Goal: Communication & Community: Answer question/provide support

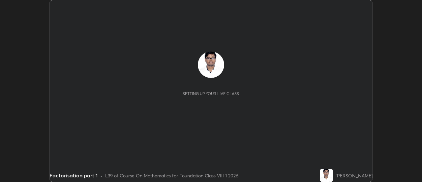
scroll to position [182, 422]
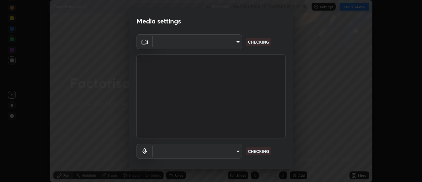
type input "e2aa400b7bb40988937289f1826270d99bb774d75893401bafd8ee5ef144e594"
type input "default"
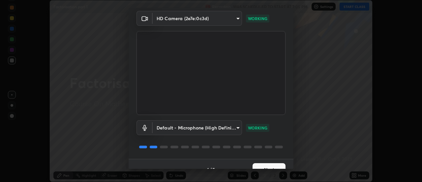
scroll to position [35, 0]
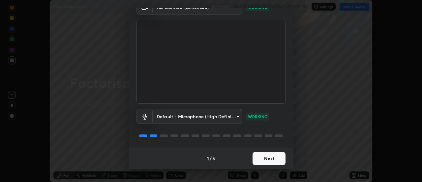
click at [256, 154] on button "Next" at bounding box center [269, 158] width 33 height 13
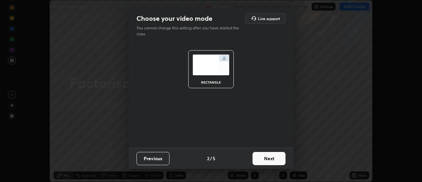
scroll to position [0, 0]
click at [259, 159] on button "Next" at bounding box center [269, 158] width 33 height 13
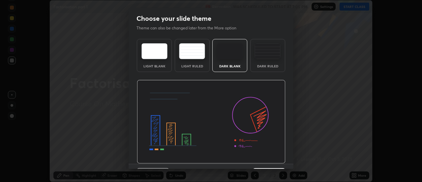
scroll to position [16, 0]
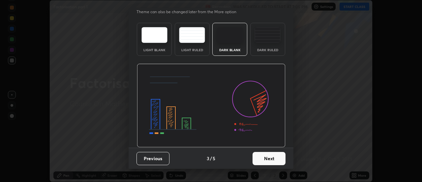
click at [259, 155] on button "Next" at bounding box center [269, 158] width 33 height 13
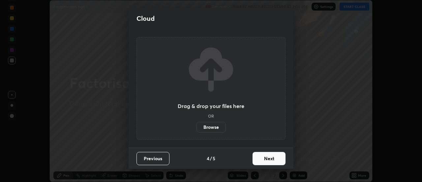
scroll to position [0, 0]
click at [262, 157] on button "Next" at bounding box center [269, 158] width 33 height 13
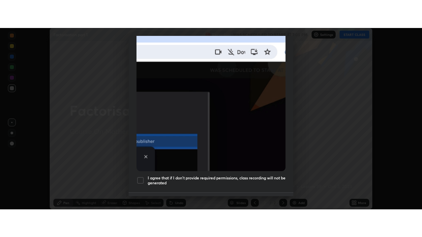
scroll to position [169, 0]
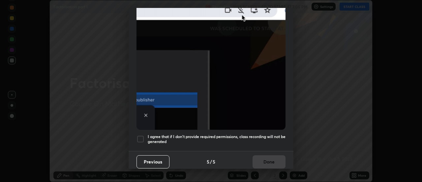
click at [203, 138] on h5 "I agree that if I don't provide required permissions, class recording will not …" at bounding box center [217, 139] width 138 height 10
click at [256, 156] on button "Done" at bounding box center [269, 161] width 33 height 13
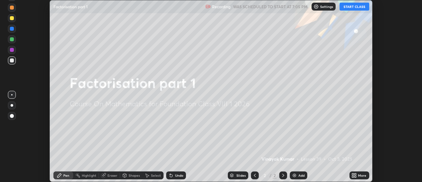
click at [351, 5] on button "START CLASS" at bounding box center [355, 7] width 30 height 8
click at [355, 174] on icon at bounding box center [356, 174] width 2 height 2
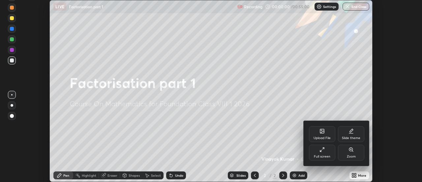
click at [326, 156] on div "Full screen" at bounding box center [322, 156] width 16 height 3
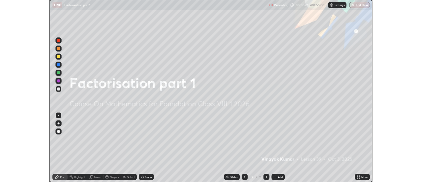
scroll to position [237, 422]
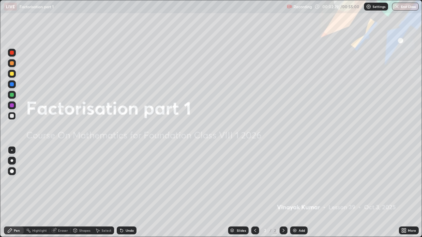
click at [298, 181] on div "Add" at bounding box center [298, 231] width 17 height 8
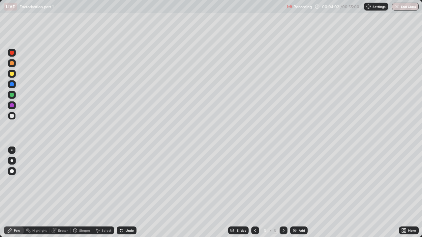
click at [126, 181] on div "Undo" at bounding box center [130, 230] width 8 height 3
click at [296, 181] on img at bounding box center [294, 230] width 5 height 5
click at [10, 105] on div at bounding box center [12, 106] width 4 height 4
click at [11, 75] on div at bounding box center [12, 74] width 4 height 4
click at [11, 63] on div at bounding box center [12, 63] width 4 height 4
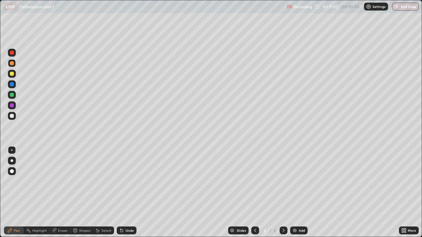
click at [129, 181] on div "Undo" at bounding box center [130, 230] width 8 height 3
click at [128, 181] on div "Undo" at bounding box center [130, 230] width 8 height 3
click at [301, 181] on div "Add" at bounding box center [302, 230] width 6 height 3
click at [299, 181] on div "Add" at bounding box center [302, 230] width 6 height 3
click at [13, 53] on div at bounding box center [12, 53] width 4 height 4
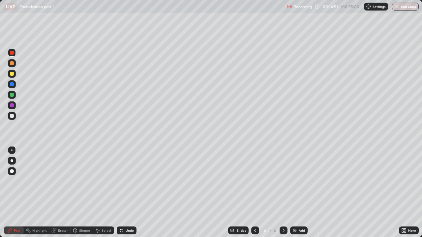
click at [131, 181] on div "Undo" at bounding box center [127, 231] width 20 height 8
click at [127, 181] on div "Undo" at bounding box center [130, 230] width 8 height 3
click at [128, 181] on div "Undo" at bounding box center [130, 230] width 8 height 3
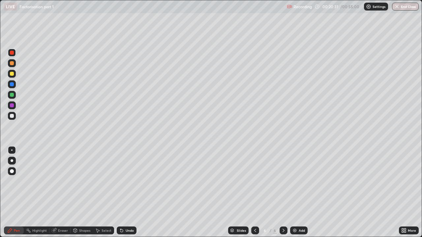
click at [60, 181] on div "Eraser" at bounding box center [63, 230] width 10 height 3
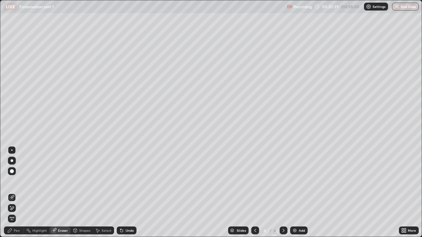
click at [15, 181] on div "Pen" at bounding box center [17, 230] width 6 height 3
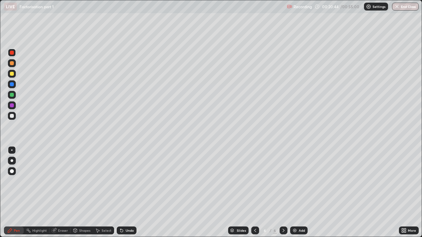
click at [63, 181] on div "Eraser" at bounding box center [63, 230] width 10 height 3
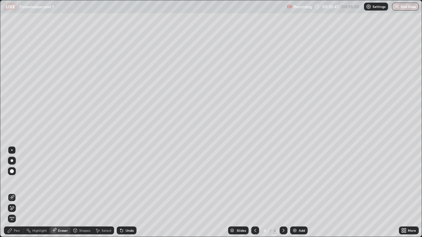
click at [16, 181] on div "Pen" at bounding box center [14, 231] width 20 height 8
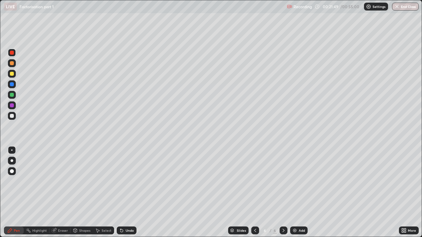
click at [10, 115] on div at bounding box center [12, 116] width 4 height 4
click at [297, 181] on div "Add" at bounding box center [298, 231] width 17 height 8
click at [11, 96] on div at bounding box center [12, 95] width 4 height 4
click at [297, 181] on div "Add" at bounding box center [298, 231] width 17 height 8
click at [58, 181] on div "Eraser" at bounding box center [59, 231] width 21 height 8
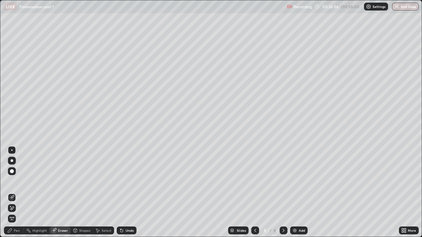
click at [11, 181] on icon at bounding box center [11, 209] width 5 height 6
click at [16, 181] on div "Pen" at bounding box center [14, 231] width 20 height 8
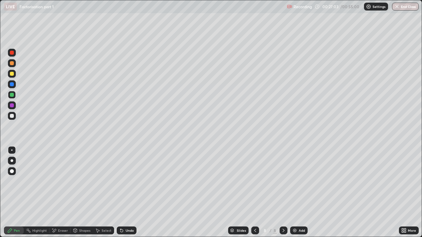
click at [124, 181] on div "Undo" at bounding box center [127, 231] width 20 height 8
click at [128, 181] on div "Undo" at bounding box center [130, 230] width 8 height 3
click at [14, 73] on div at bounding box center [12, 74] width 8 height 8
click at [13, 64] on div at bounding box center [12, 63] width 4 height 4
click at [130, 181] on div "Undo" at bounding box center [130, 230] width 8 height 3
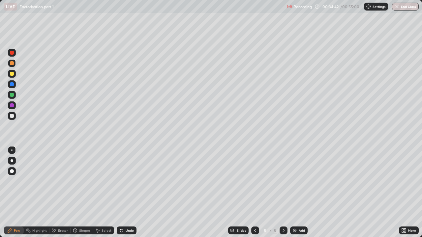
click at [295, 181] on img at bounding box center [294, 230] width 5 height 5
click at [126, 181] on div "Undo" at bounding box center [130, 230] width 8 height 3
click at [124, 181] on div "Undo" at bounding box center [127, 231] width 20 height 8
click at [126, 181] on div "Undo" at bounding box center [130, 230] width 8 height 3
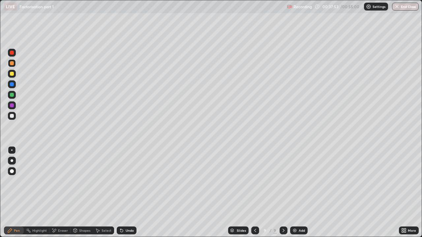
click at [126, 181] on div "Undo" at bounding box center [130, 230] width 8 height 3
click at [124, 181] on div "Undo" at bounding box center [127, 231] width 20 height 8
click at [126, 181] on div "Undo" at bounding box center [130, 230] width 8 height 3
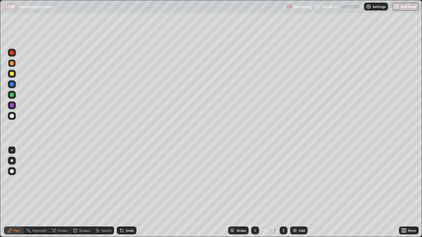
click at [299, 181] on div "Add" at bounding box center [302, 230] width 6 height 3
click at [126, 181] on div "Undo" at bounding box center [127, 231] width 20 height 8
click at [121, 181] on icon at bounding box center [121, 231] width 3 height 3
click at [124, 181] on div "Undo" at bounding box center [127, 231] width 20 height 8
click at [297, 181] on img at bounding box center [294, 230] width 5 height 5
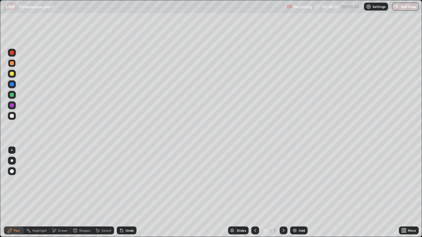
click at [126, 181] on div "Undo" at bounding box center [130, 230] width 8 height 3
click at [401, 7] on button "End Class" at bounding box center [406, 7] width 26 height 8
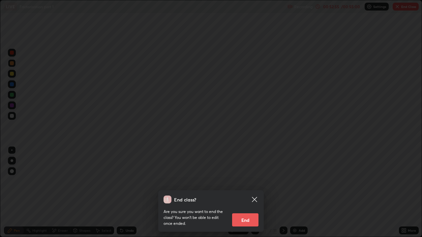
click at [249, 181] on button "End" at bounding box center [245, 220] width 26 height 13
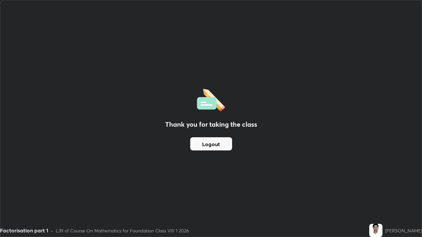
click at [212, 144] on button "Logout" at bounding box center [211, 143] width 42 height 13
click at [211, 146] on button "Logout" at bounding box center [211, 143] width 42 height 13
click at [210, 145] on button "Logout" at bounding box center [211, 143] width 42 height 13
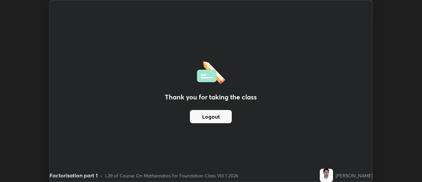
scroll to position [32789, 32548]
